Goal: Task Accomplishment & Management: Complete application form

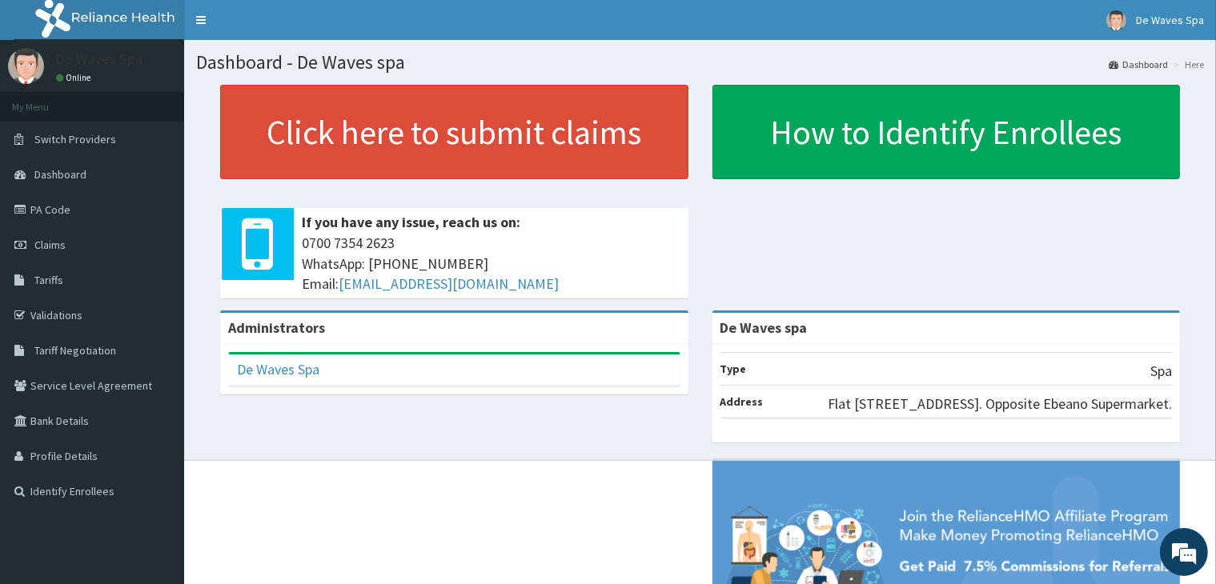
click at [56, 247] on span "Claims" at bounding box center [49, 245] width 31 height 14
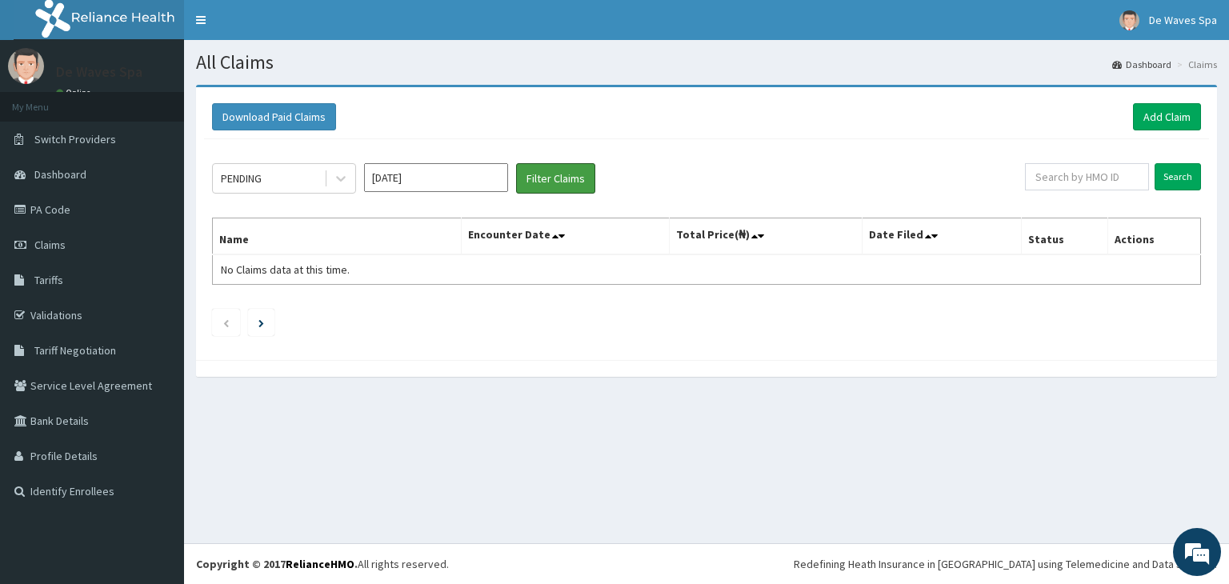
click at [542, 177] on button "Filter Claims" at bounding box center [555, 178] width 79 height 30
click at [331, 186] on div at bounding box center [341, 178] width 29 height 29
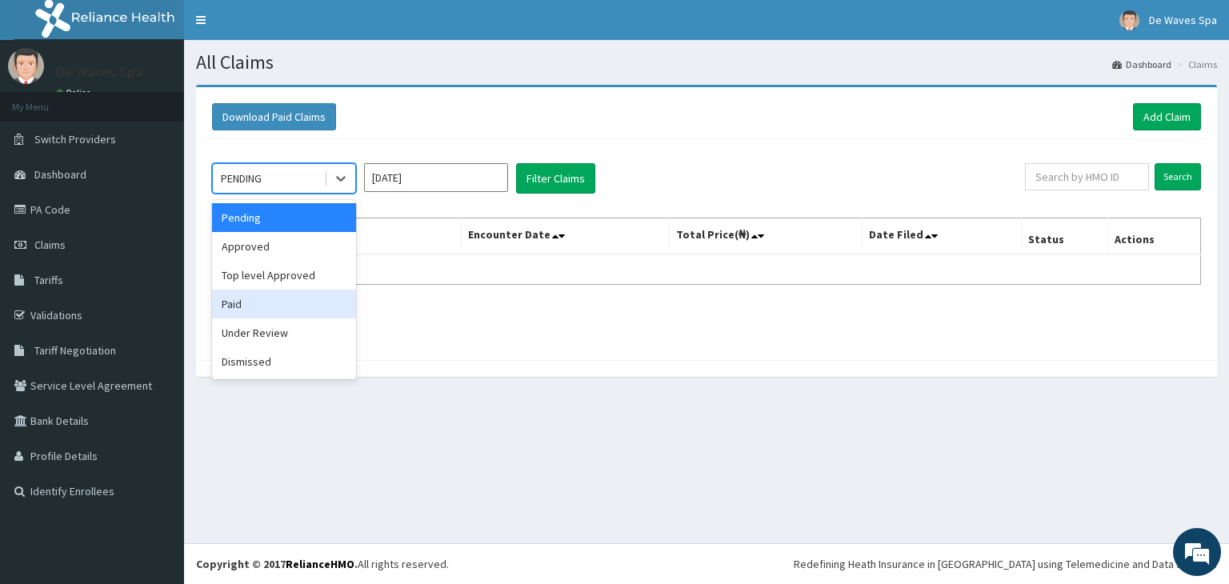
click at [284, 302] on div "Paid" at bounding box center [284, 304] width 144 height 29
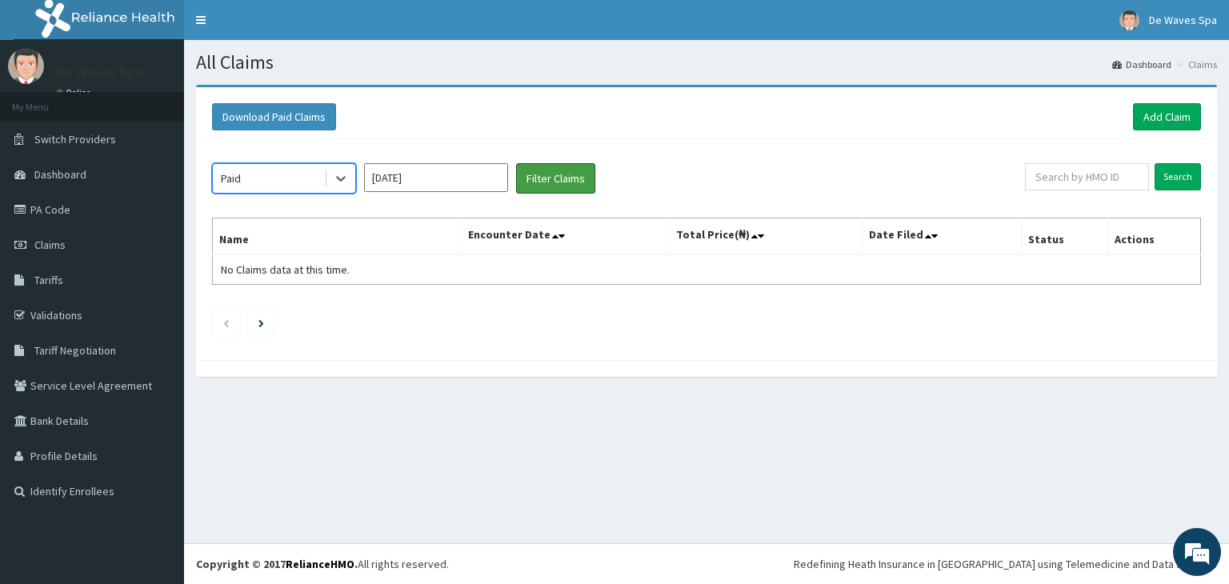
click at [545, 171] on button "Filter Claims" at bounding box center [555, 178] width 79 height 30
click at [547, 179] on button "Filter Claims" at bounding box center [555, 178] width 79 height 30
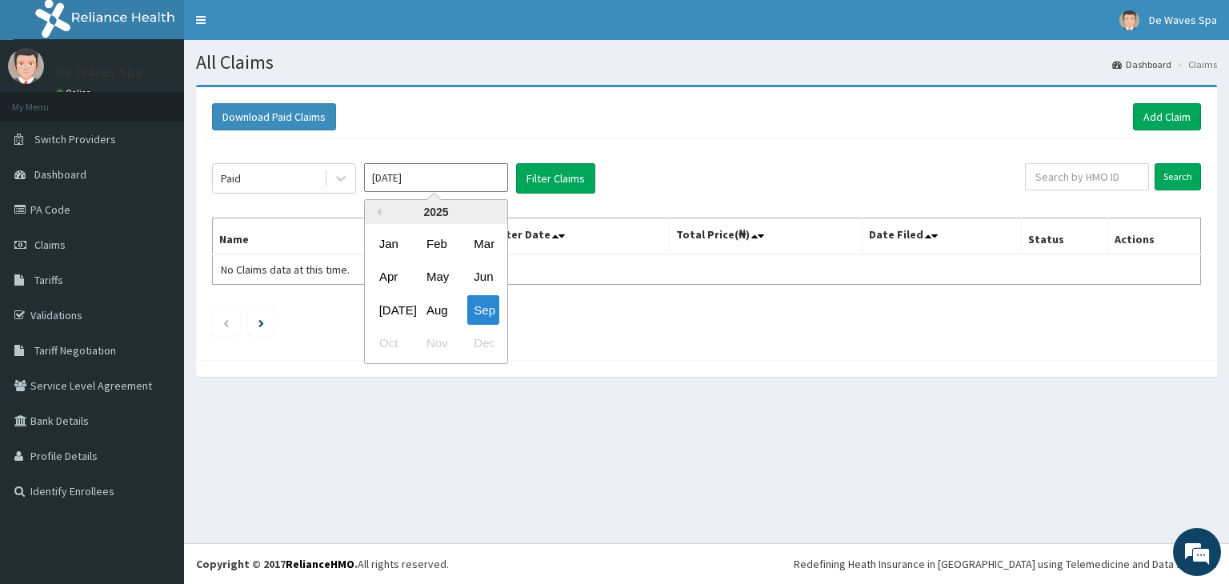
click at [448, 177] on input "Sep 2025" at bounding box center [436, 177] width 144 height 29
click at [436, 302] on div "Aug" at bounding box center [436, 310] width 32 height 30
type input "Jul 2025"
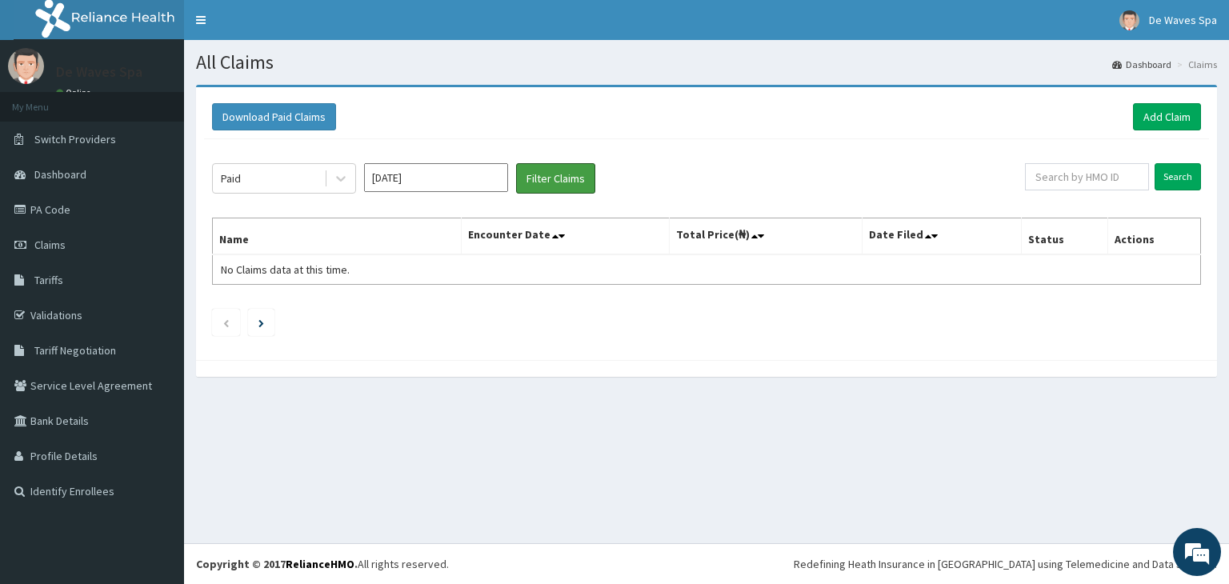
click at [550, 178] on button "Filter Claims" at bounding box center [555, 178] width 79 height 30
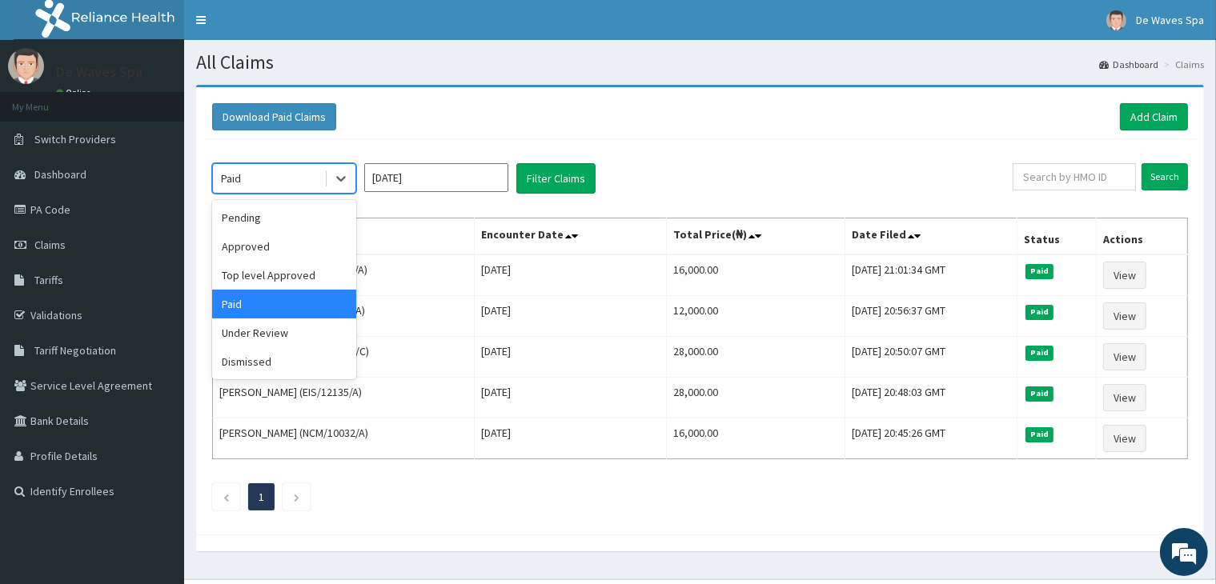
click at [347, 176] on icon at bounding box center [341, 178] width 16 height 16
click at [289, 338] on div "Under Review" at bounding box center [284, 333] width 144 height 29
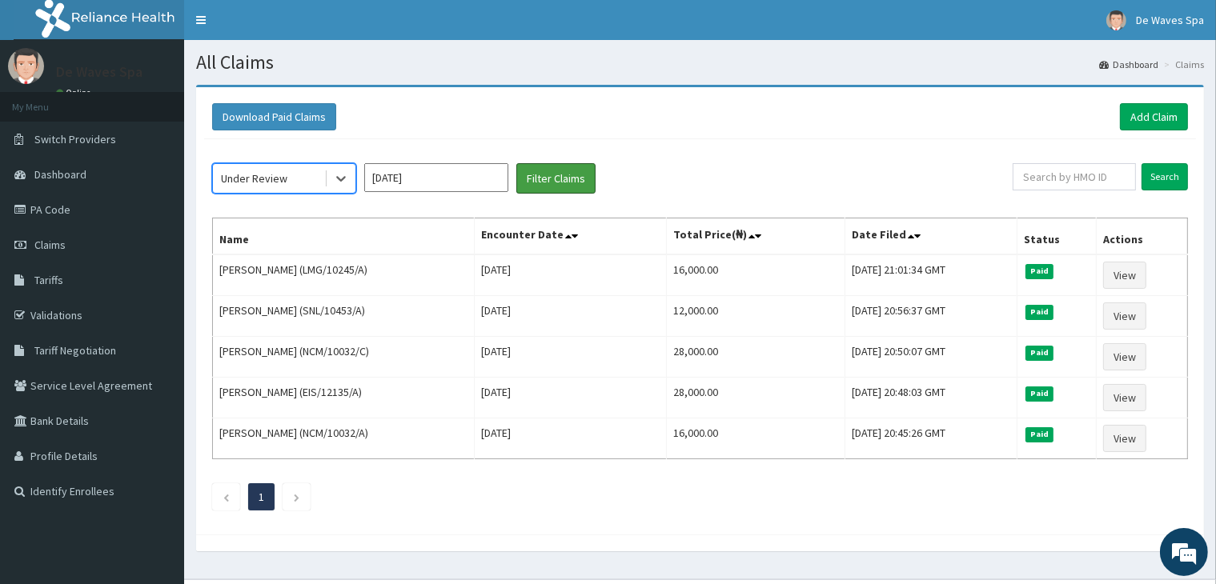
click at [551, 186] on button "Filter Claims" at bounding box center [555, 178] width 79 height 30
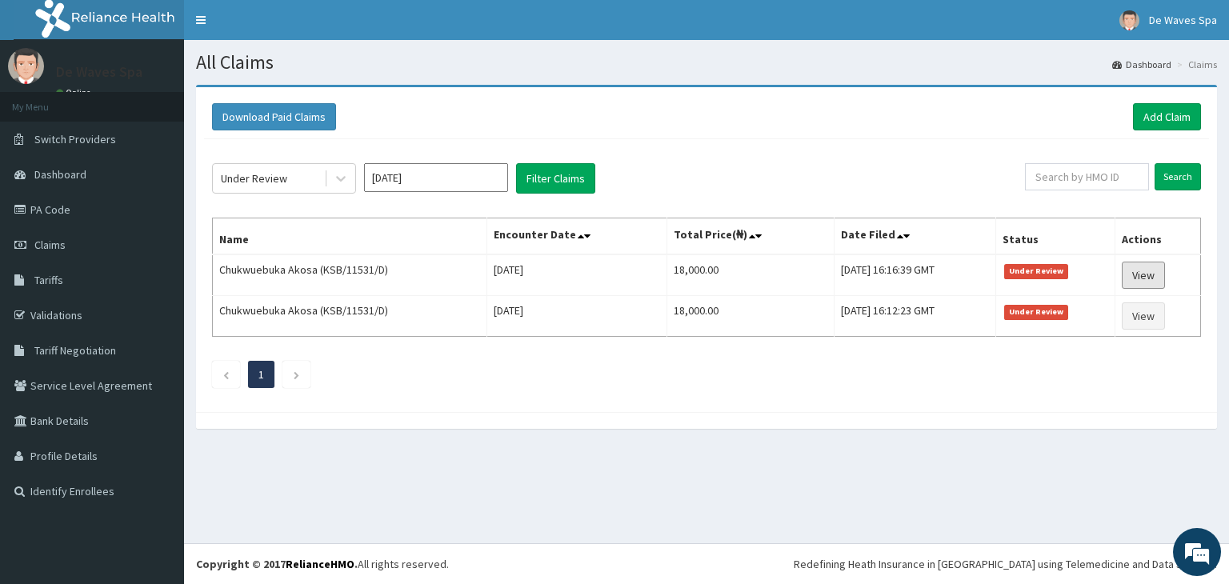
click at [1148, 276] on link "View" at bounding box center [1143, 275] width 43 height 27
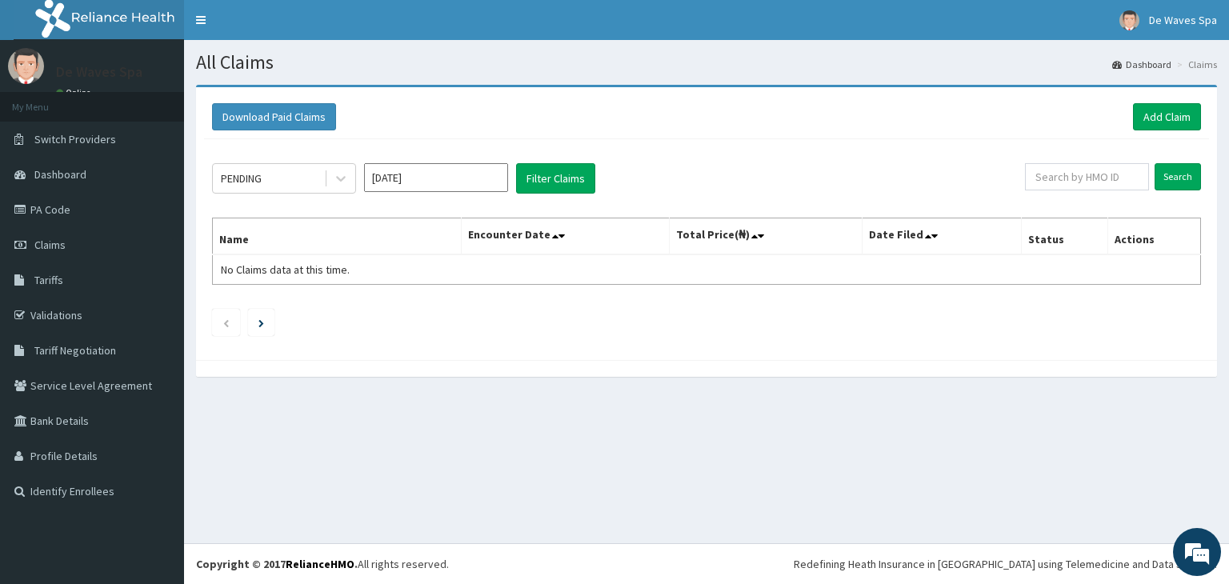
click at [467, 191] on div "Sep 2025" at bounding box center [436, 178] width 144 height 30
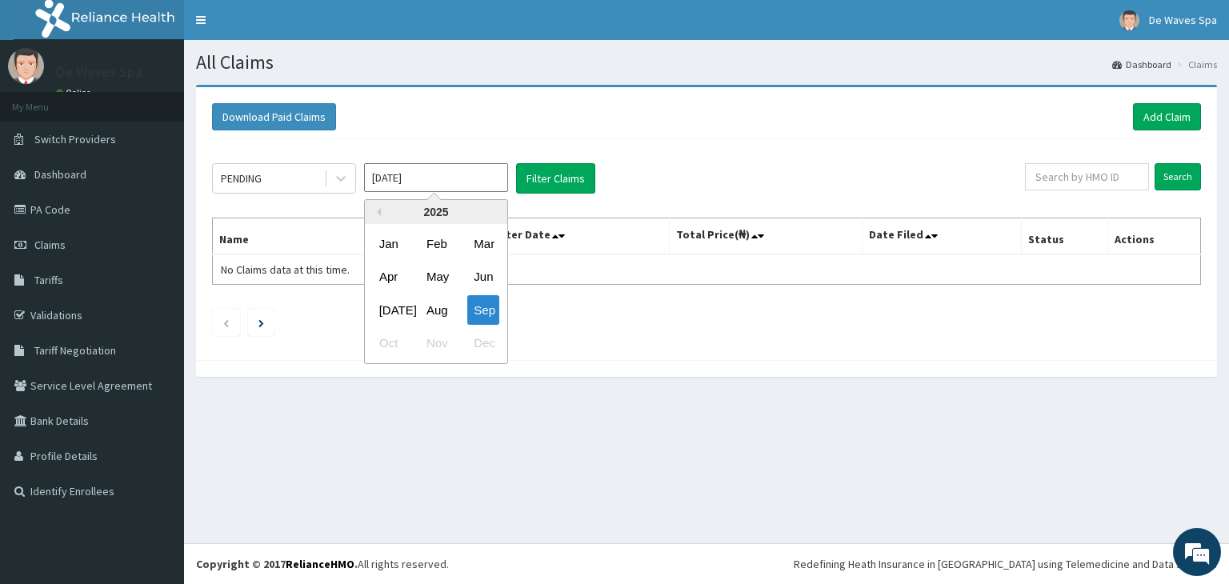
click at [467, 184] on input "Sep 2025" at bounding box center [436, 177] width 144 height 29
click at [435, 311] on div "Aug" at bounding box center [436, 310] width 32 height 30
type input "Jul 2025"
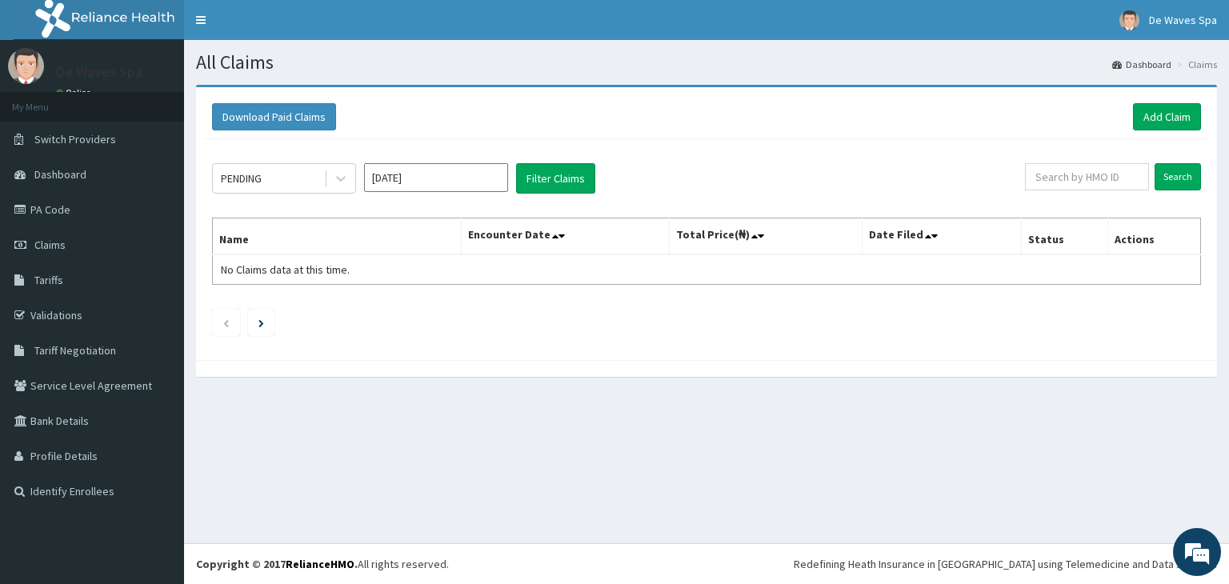
click at [339, 179] on icon at bounding box center [341, 180] width 10 height 6
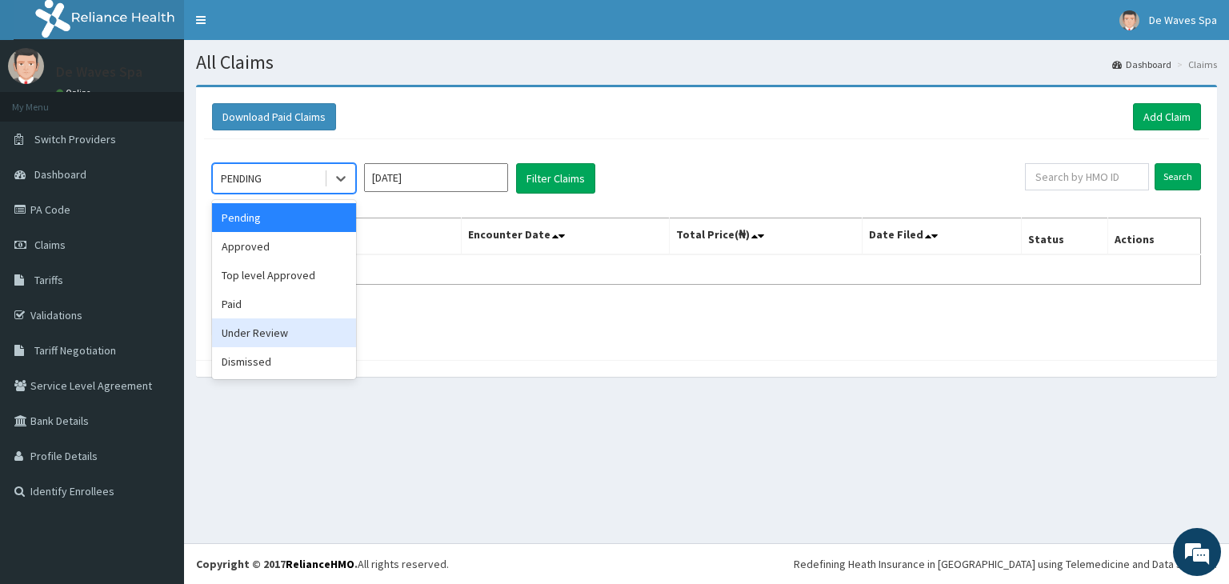
click at [293, 326] on div "Under Review" at bounding box center [284, 333] width 144 height 29
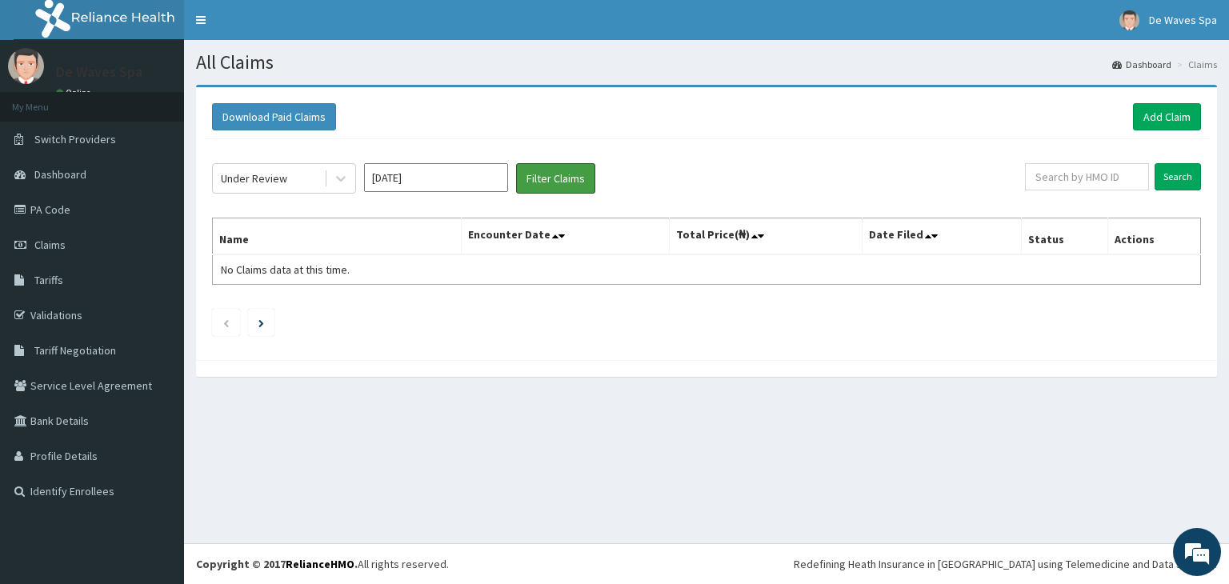
click at [532, 183] on button "Filter Claims" at bounding box center [555, 178] width 79 height 30
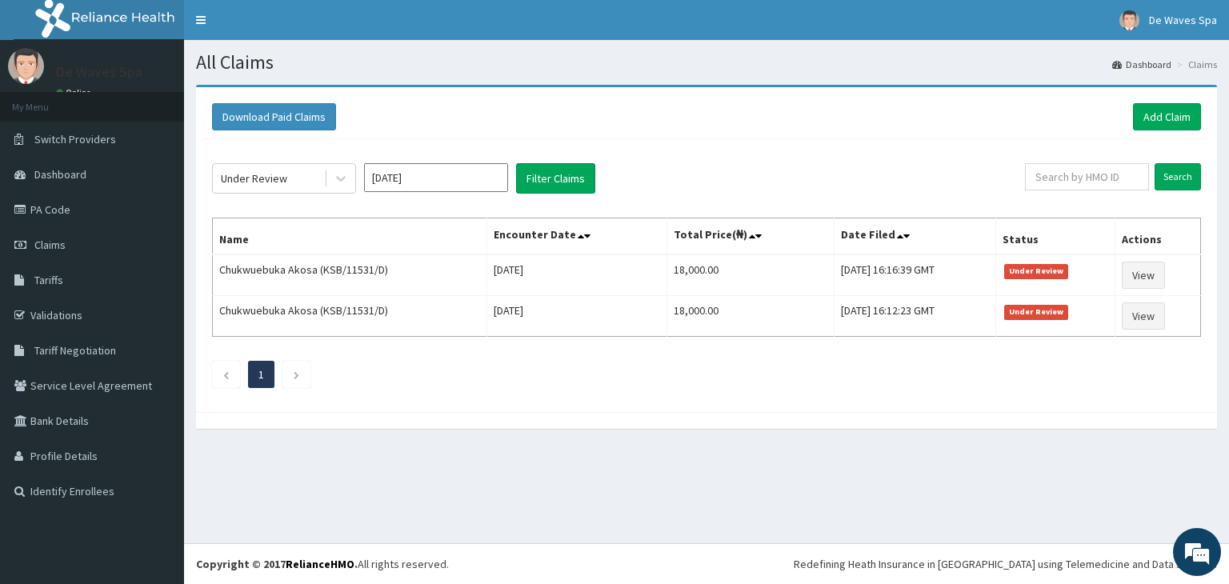
click at [1036, 312] on span "Under Review" at bounding box center [1036, 312] width 65 height 14
click at [1137, 315] on link "View" at bounding box center [1143, 316] width 43 height 27
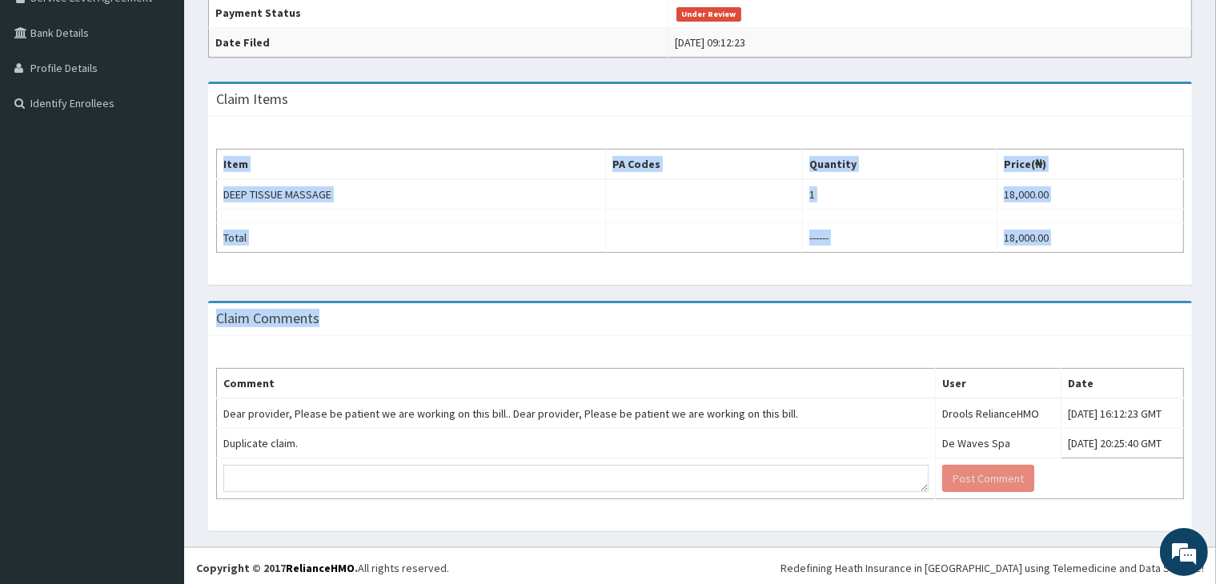
drag, startPoint x: 1214, startPoint y: 459, endPoint x: 1215, endPoint y: 243, distance: 216.1
click at [1215, 243] on div "Provider - De Waves spa Reopen Claim HMO ID KSB/11531/D (Chukwuebuka Akosa) PA …" at bounding box center [700, 122] width 1032 height 851
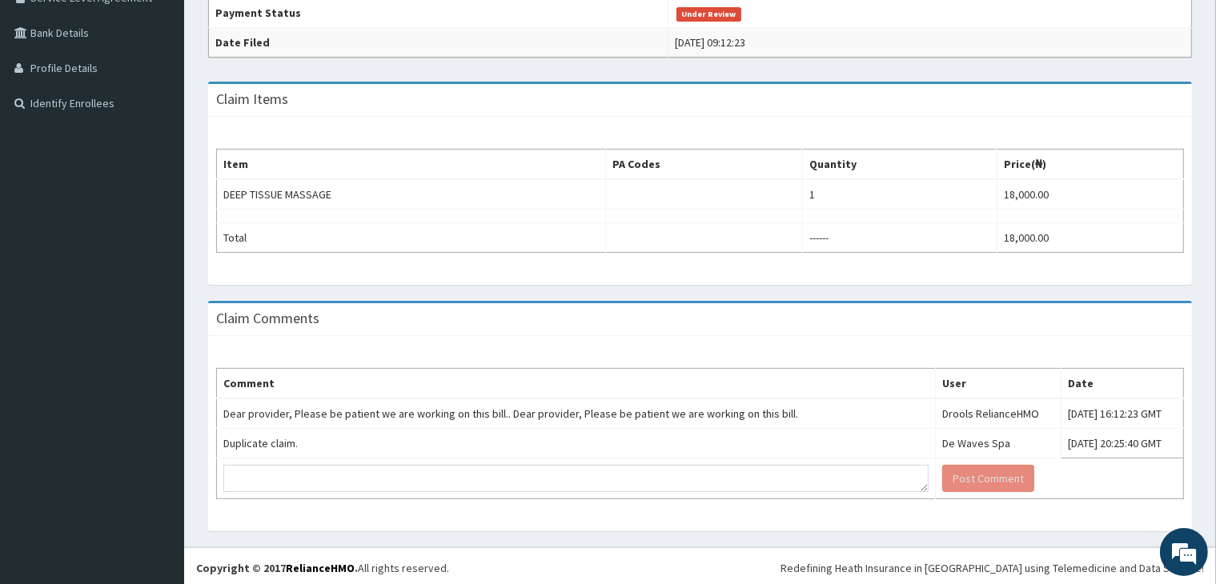
click at [1209, 222] on div "Provider - De Waves spa Reopen Claim HMO ID KSB/11531/D (Chukwuebuka Akosa) PA …" at bounding box center [700, 122] width 1032 height 851
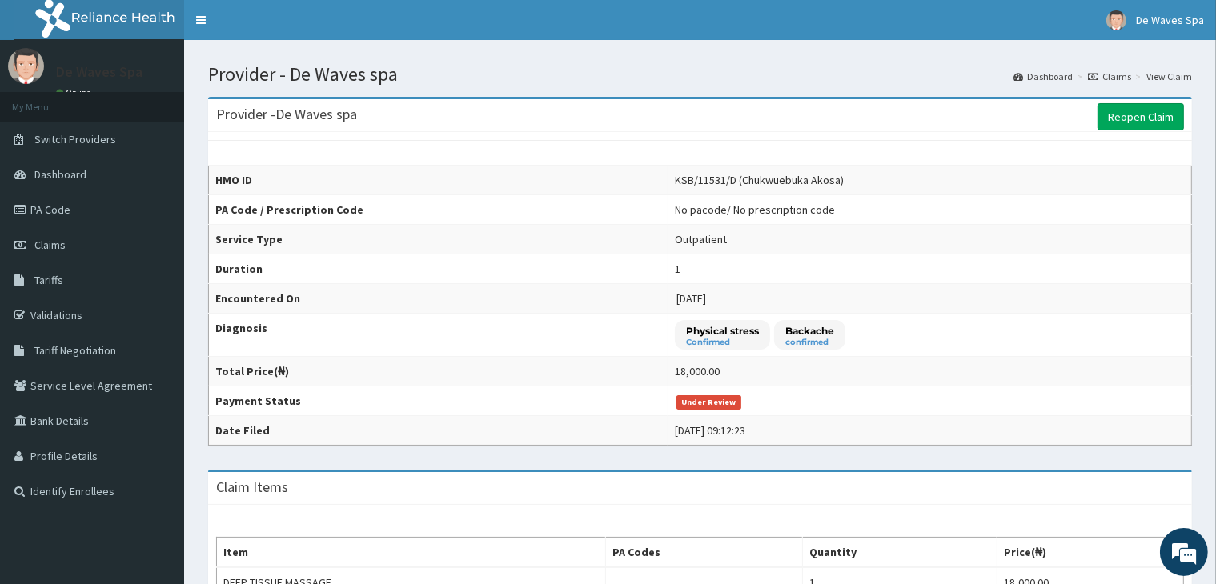
click at [45, 247] on span "Claims" at bounding box center [49, 245] width 31 height 14
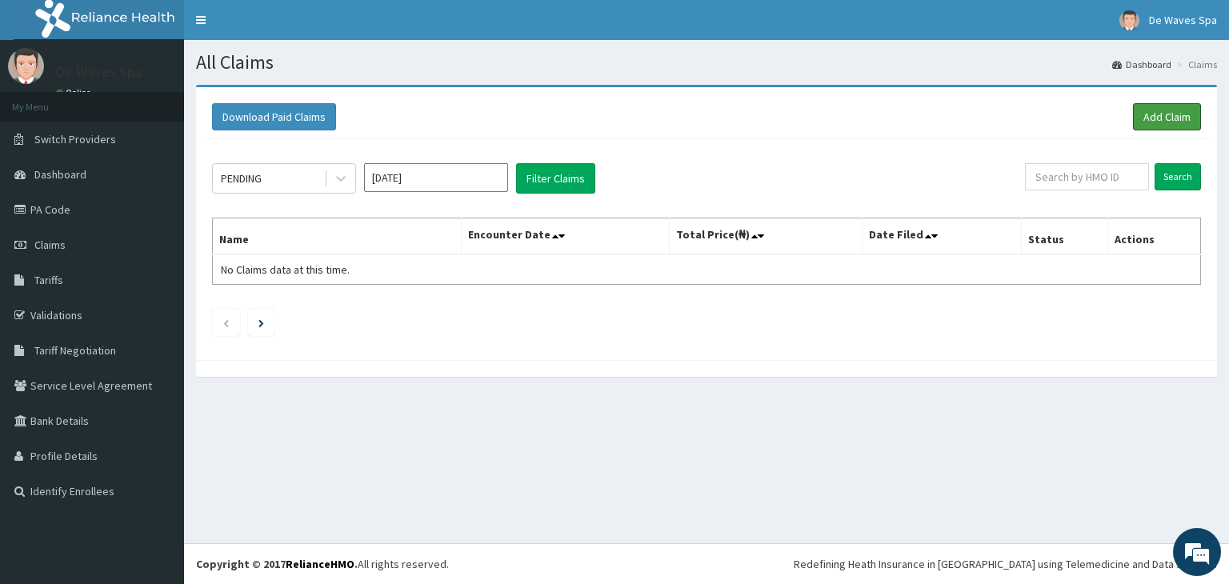
click at [1169, 113] on link "Add Claim" at bounding box center [1167, 116] width 68 height 27
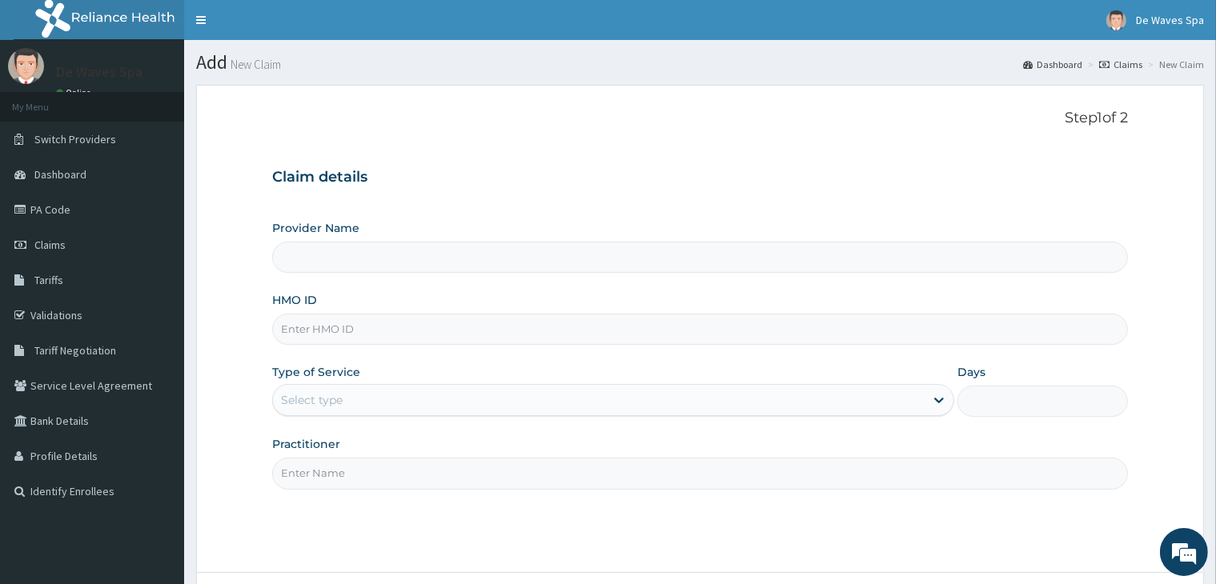
type input "De Waves spa"
type input "1"
